Goal: Task Accomplishment & Management: Manage account settings

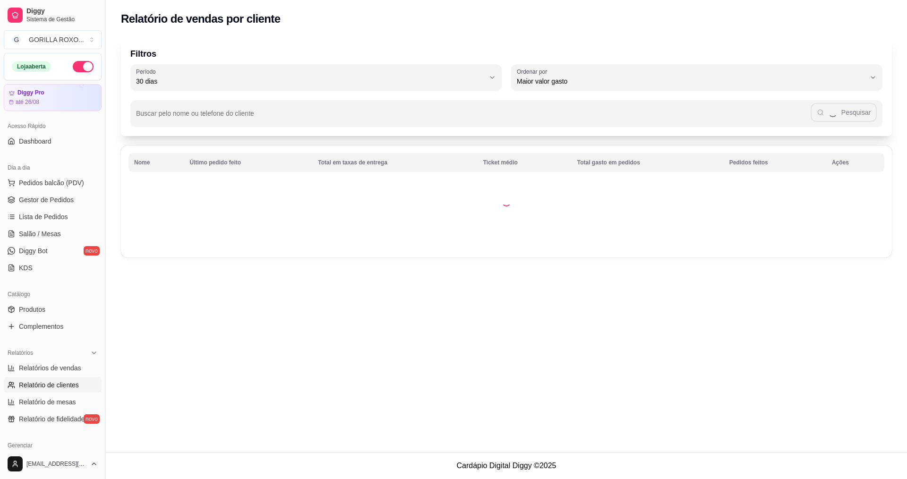
select select "30"
select select "HIGHEST_TOTAL_SPENT_WITH_ORDERS"
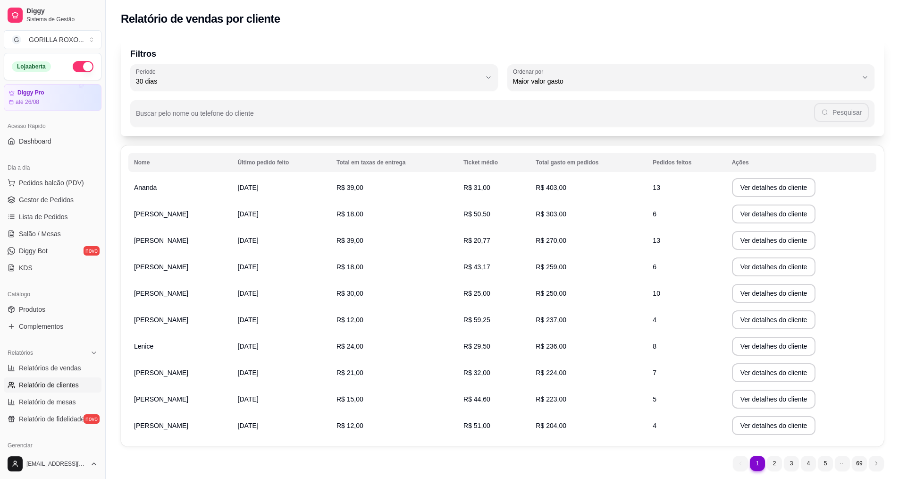
scroll to position [30, 0]
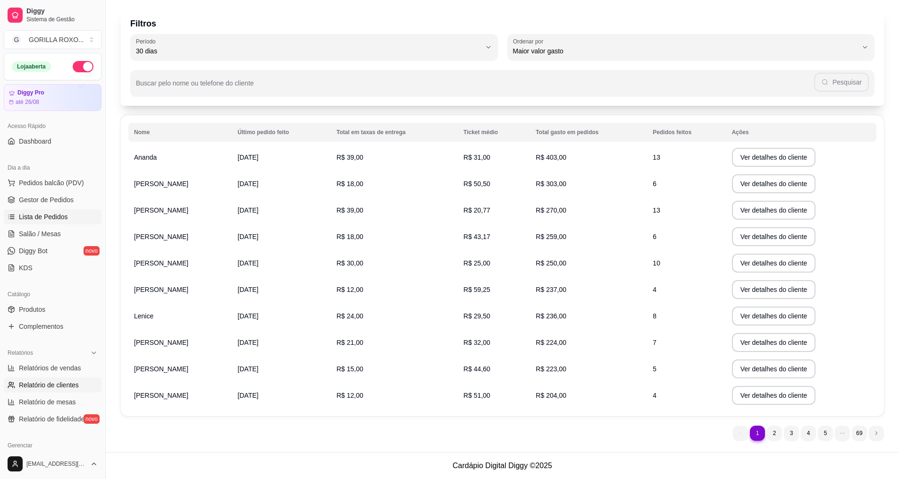
click at [58, 215] on span "Lista de Pedidos" at bounding box center [43, 216] width 49 height 9
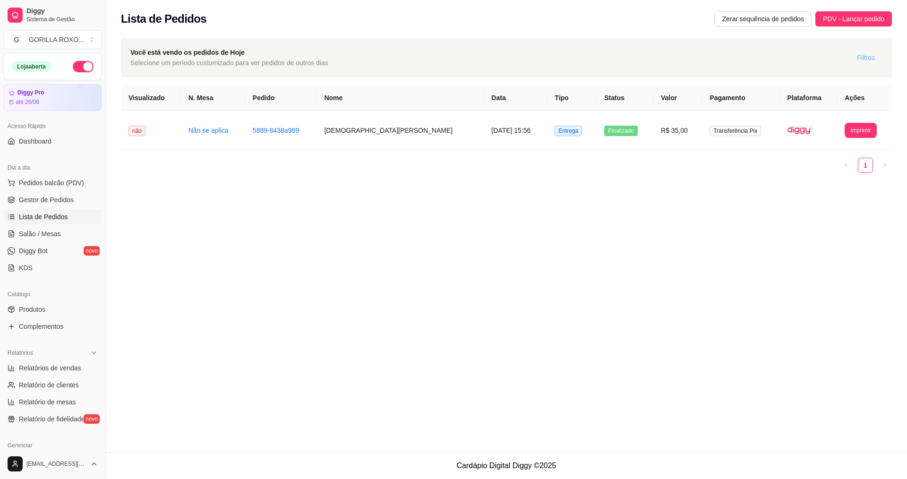
click at [861, 60] on span "Filtros" at bounding box center [866, 57] width 18 height 10
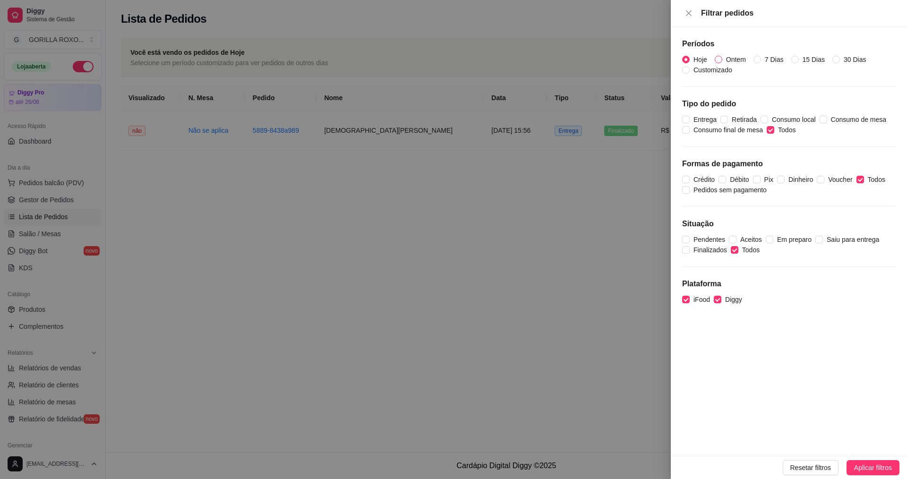
click at [721, 57] on input "Ontem" at bounding box center [718, 60] width 8 height 8
radio input "true"
radio input "false"
click at [868, 459] on div "Resetar filtros Aplicar filtros" at bounding box center [788, 467] width 236 height 23
click at [868, 473] on button "Aplicar filtros" at bounding box center [872, 467] width 53 height 15
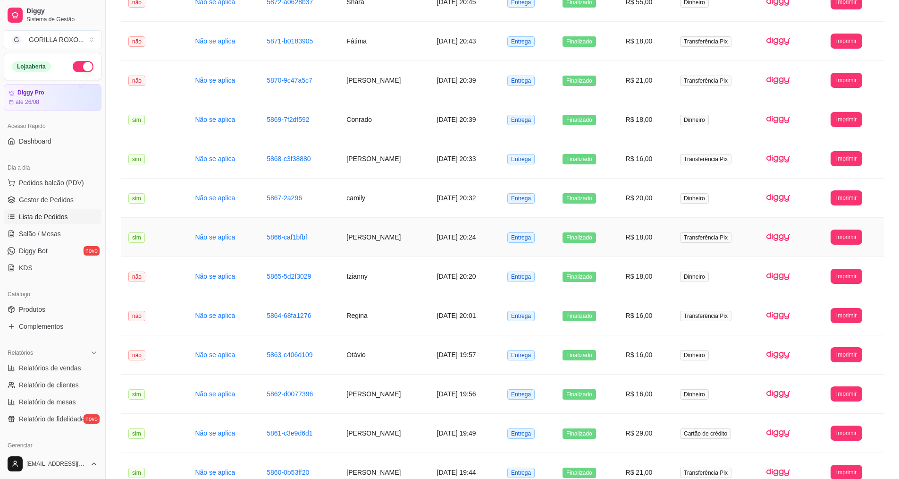
scroll to position [876, 0]
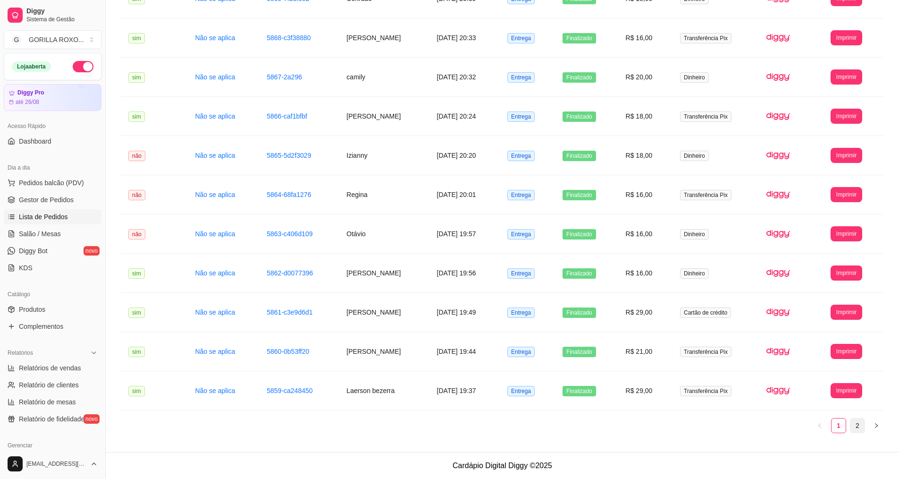
click at [862, 425] on link "2" at bounding box center [858, 425] width 14 height 14
click at [844, 269] on button "Imprimir" at bounding box center [847, 272] width 32 height 15
click at [821, 312] on button "IMPRESSORA" at bounding box center [833, 305] width 66 height 15
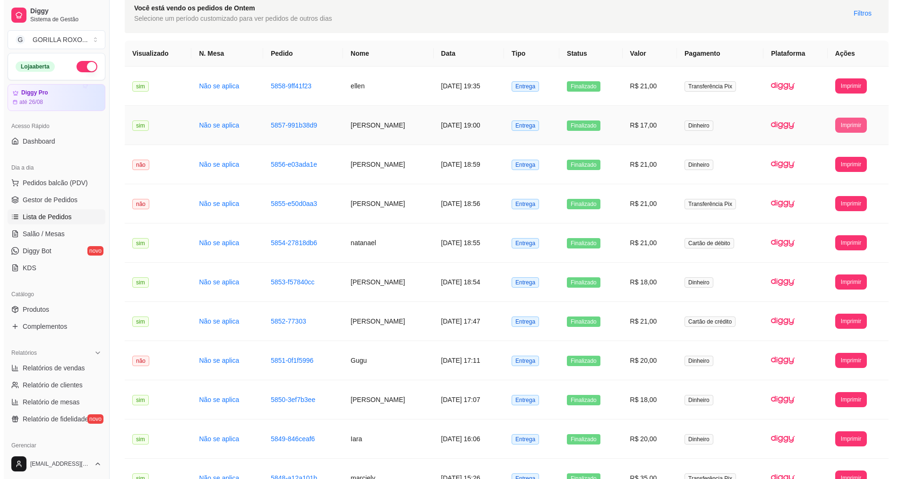
scroll to position [0, 0]
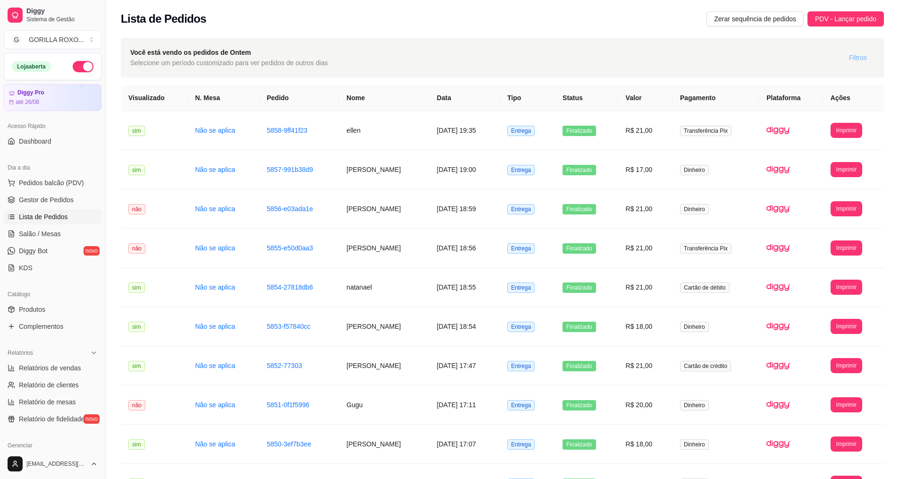
click at [855, 62] on span "Filtros" at bounding box center [858, 57] width 18 height 10
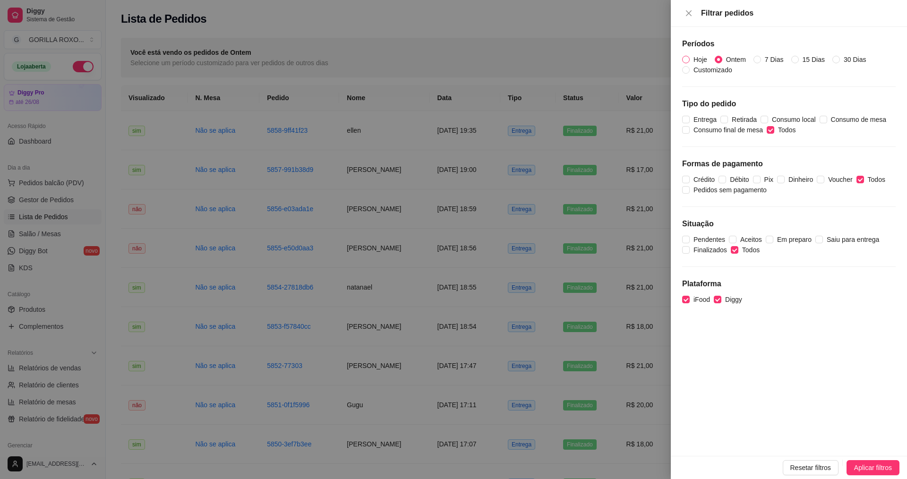
click at [687, 58] on input "Hoje" at bounding box center [686, 60] width 8 height 8
radio input "true"
radio input "false"
click at [869, 474] on button "Aplicar filtros" at bounding box center [872, 467] width 53 height 15
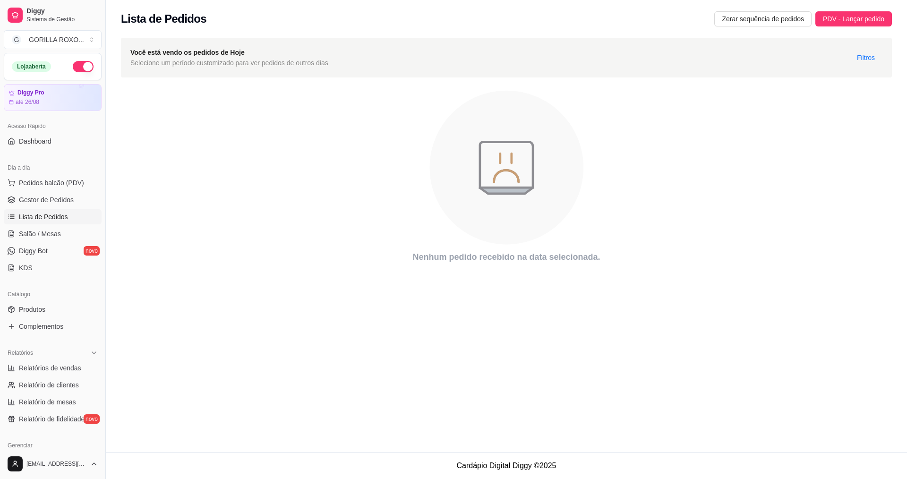
click at [42, 216] on span "Lista de Pedidos" at bounding box center [43, 216] width 49 height 9
click at [66, 213] on span "Lista de Pedidos" at bounding box center [43, 216] width 49 height 9
click at [51, 202] on span "Gestor de Pedidos" at bounding box center [46, 199] width 55 height 9
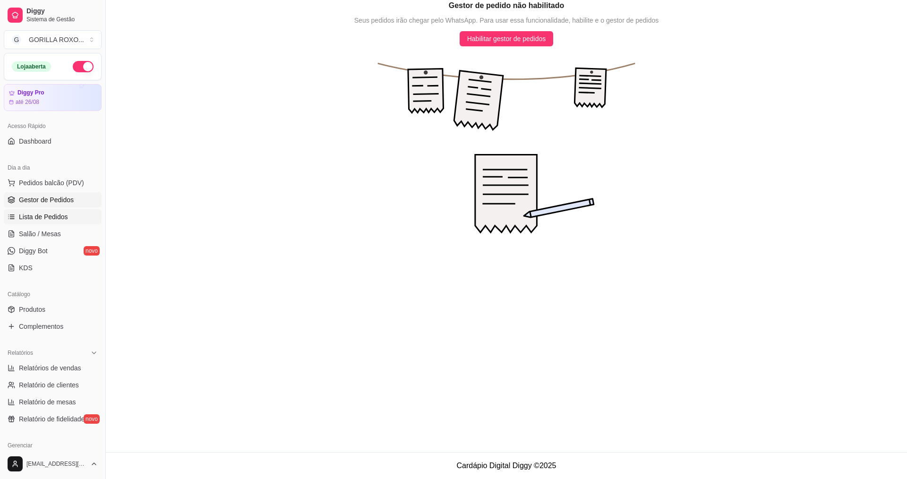
click at [48, 218] on span "Lista de Pedidos" at bounding box center [43, 216] width 49 height 9
